Goal: Transaction & Acquisition: Obtain resource

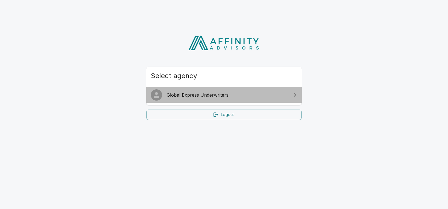
click at [198, 95] on span "Global Express Underwriters" at bounding box center [228, 95] width 122 height 7
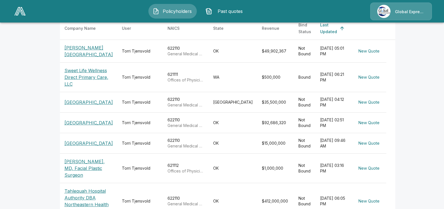
scroll to position [113, 0]
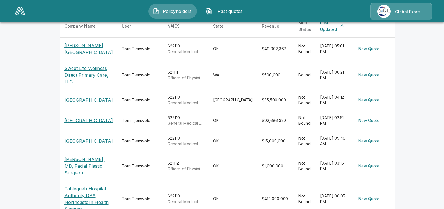
click at [89, 145] on p "[GEOGRAPHIC_DATA]" at bounding box center [88, 141] width 48 height 7
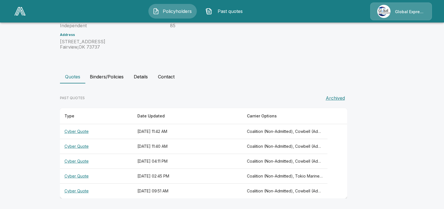
scroll to position [84, 0]
click at [88, 135] on th "Cyber Quote" at bounding box center [96, 131] width 73 height 15
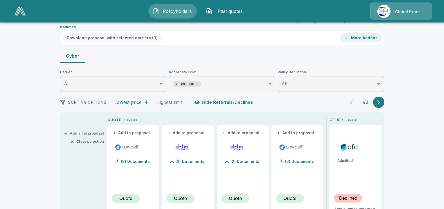
scroll to position [28, 0]
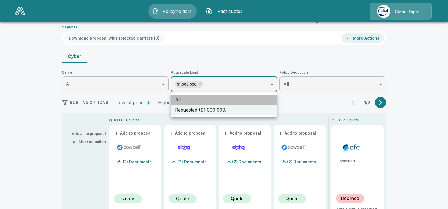
click at [244, 98] on li "All" at bounding box center [224, 100] width 107 height 10
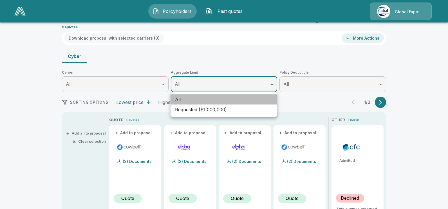
click at [244, 98] on li "All" at bounding box center [224, 100] width 107 height 10
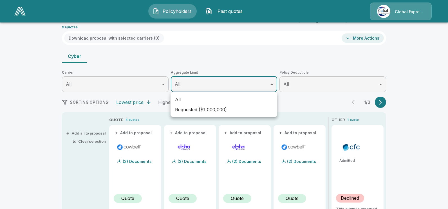
click at [381, 104] on div at bounding box center [224, 104] width 448 height 209
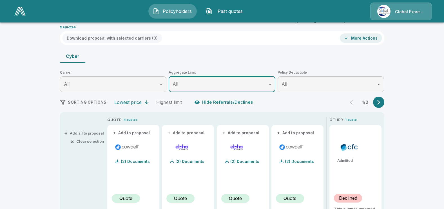
click at [379, 103] on icon "button" at bounding box center [379, 103] width 6 height 6
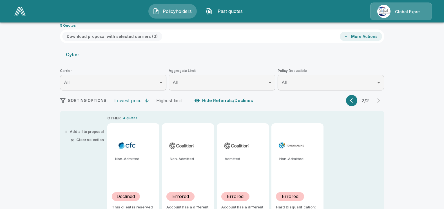
scroll to position [0, 0]
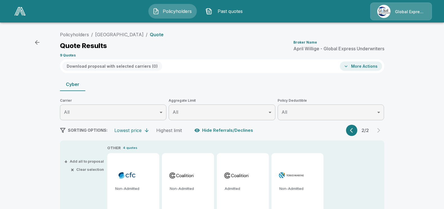
click at [352, 129] on button "button" at bounding box center [351, 130] width 11 height 11
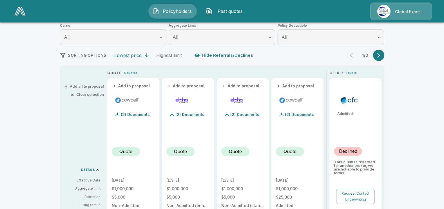
scroll to position [84, 0]
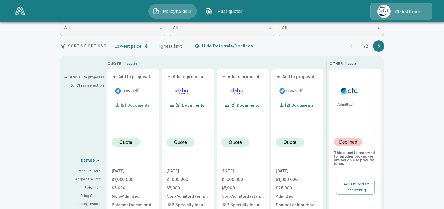
click at [141, 104] on p "(2) Documents" at bounding box center [135, 106] width 29 height 4
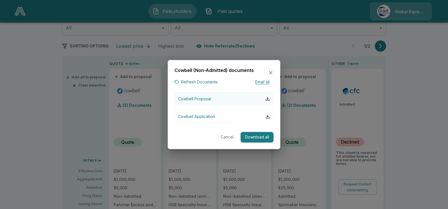
click at [199, 99] on p "Cowbell Proposal" at bounding box center [194, 99] width 33 height 6
click at [271, 73] on icon "button" at bounding box center [270, 72] width 3 height 3
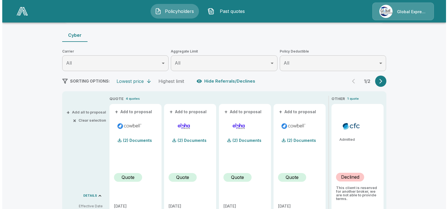
scroll to position [0, 0]
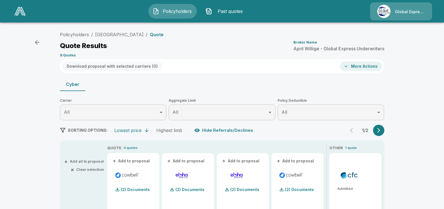
click at [126, 162] on button "+ Add to proposal" at bounding box center [131, 161] width 39 height 6
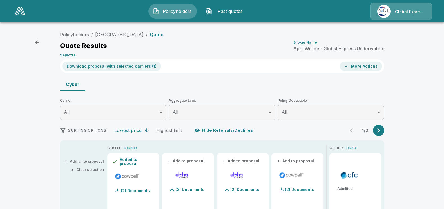
click at [105, 65] on button "Download proposal with selected carriers ( 1 )" at bounding box center [111, 66] width 99 height 9
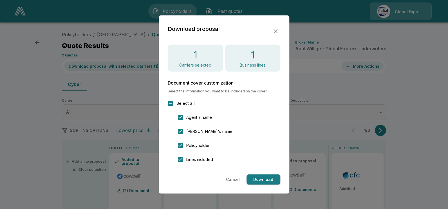
click at [271, 179] on button "Download" at bounding box center [264, 180] width 34 height 10
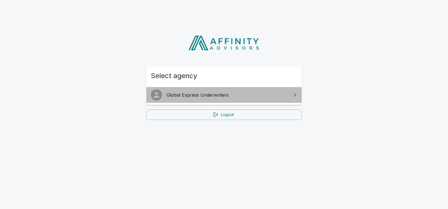
click at [224, 96] on span "Global Express Underwriters" at bounding box center [228, 95] width 122 height 7
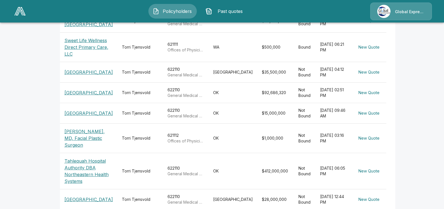
scroll to position [141, 0]
click at [85, 117] on p "[GEOGRAPHIC_DATA]" at bounding box center [88, 113] width 48 height 7
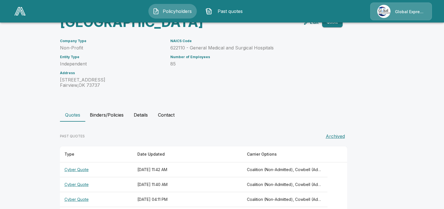
scroll to position [84, 0]
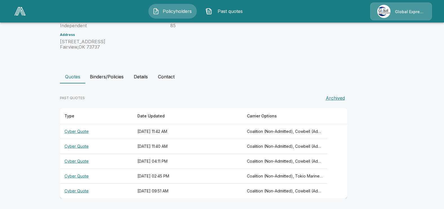
click at [84, 134] on th "Cyber Quote" at bounding box center [96, 131] width 73 height 15
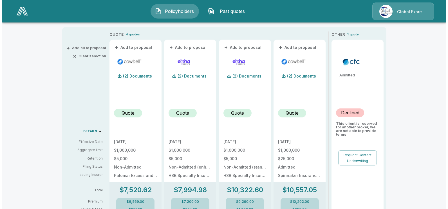
scroll to position [141, 0]
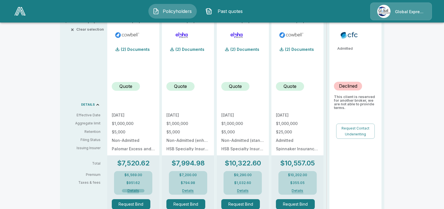
click at [135, 190] on button "Details" at bounding box center [133, 190] width 23 height 3
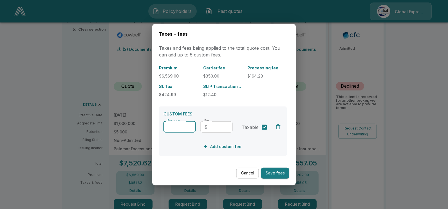
click at [167, 126] on input "Fee name" at bounding box center [180, 126] width 32 height 11
type input "**********"
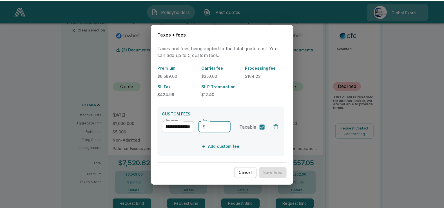
scroll to position [0, 0]
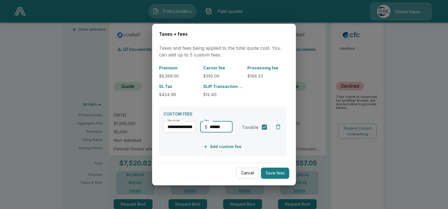
type input "******"
click at [279, 173] on button "Save fees" at bounding box center [275, 173] width 28 height 11
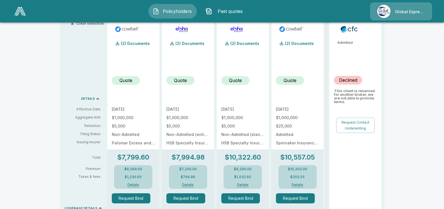
scroll to position [141, 0]
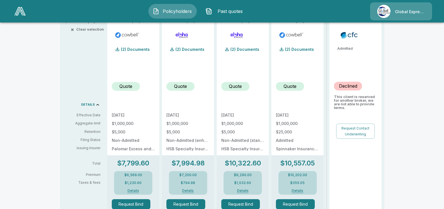
click at [135, 190] on button "Details" at bounding box center [133, 190] width 23 height 3
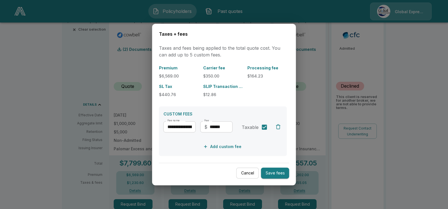
click at [279, 177] on button "Save fees" at bounding box center [275, 173] width 28 height 11
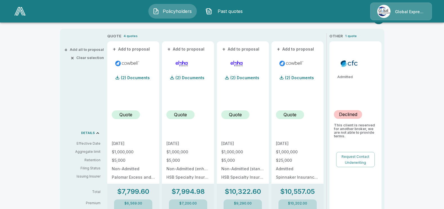
scroll to position [56, 0]
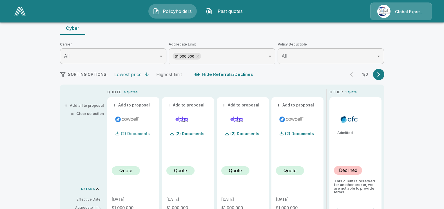
click at [133, 135] on p "(2) Documents" at bounding box center [135, 134] width 29 height 4
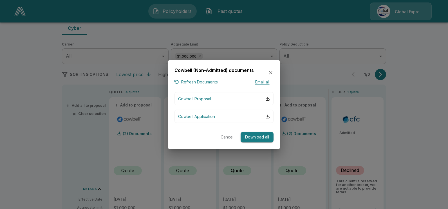
click at [419, 118] on div at bounding box center [224, 104] width 448 height 209
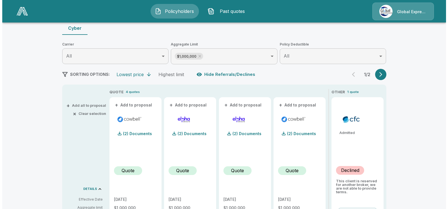
scroll to position [0, 0]
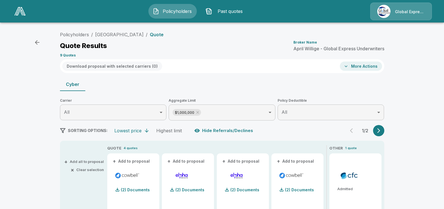
click at [139, 160] on button "+ Add to proposal" at bounding box center [131, 161] width 39 height 6
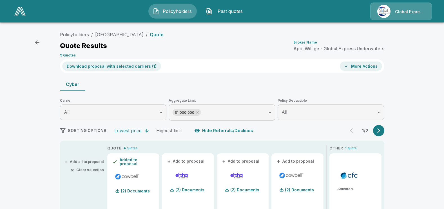
click at [137, 67] on button "Download proposal with selected carriers ( 1 )" at bounding box center [111, 66] width 99 height 9
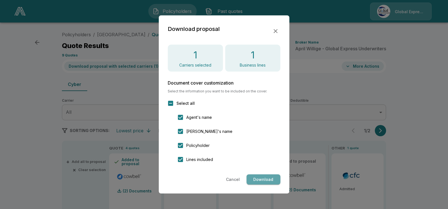
click at [265, 181] on button "Download" at bounding box center [264, 180] width 34 height 10
